Goal: Task Accomplishment & Management: Manage account settings

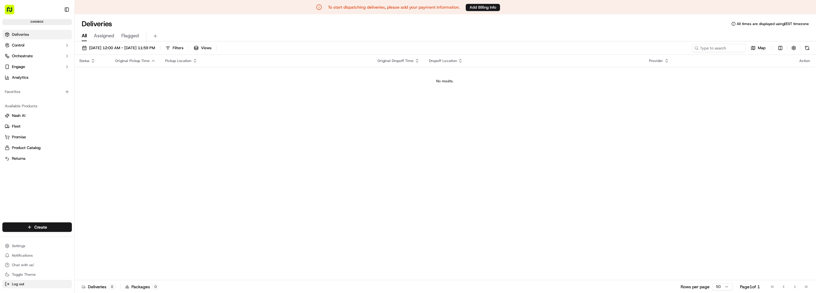
click at [26, 287] on button "Log out" at bounding box center [36, 284] width 69 height 8
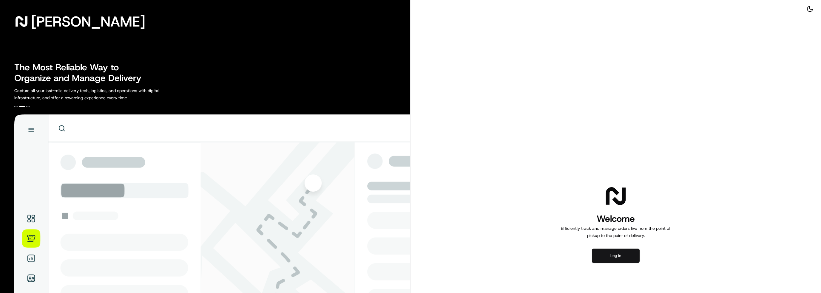
click at [627, 250] on button "Log in" at bounding box center [616, 256] width 48 height 14
